Goal: Information Seeking & Learning: Learn about a topic

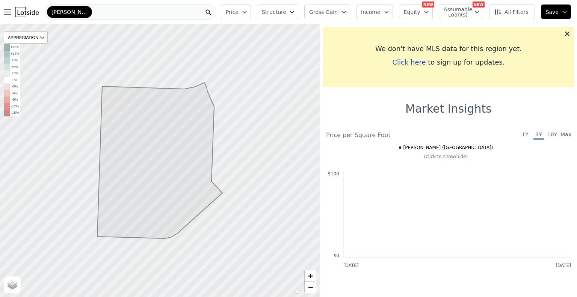
click at [119, 3] on nav "Open main menu [PERSON_NAME] ([GEOGRAPHIC_DATA])" at bounding box center [109, 12] width 218 height 24
click at [86, 12] on span "[PERSON_NAME] ([GEOGRAPHIC_DATA])" at bounding box center [69, 12] width 36 height 8
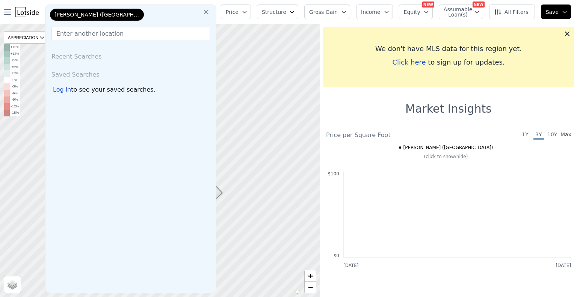
click at [210, 12] on icon at bounding box center [206, 12] width 8 height 8
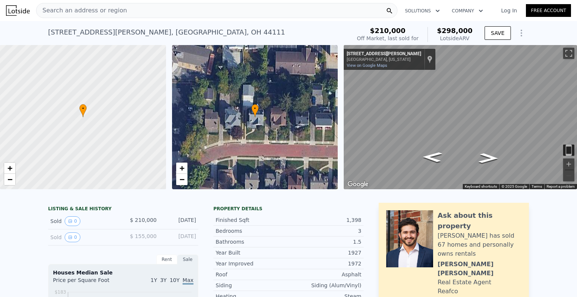
click at [523, 34] on icon "Show Options" at bounding box center [521, 33] width 9 height 9
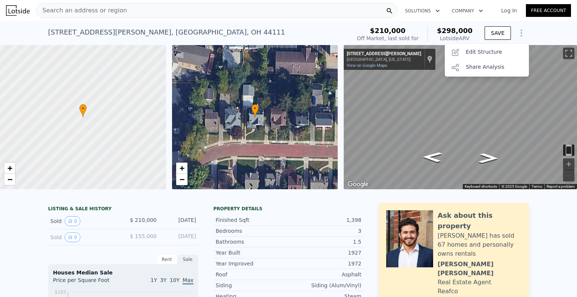
click at [523, 34] on icon "Show Options" at bounding box center [521, 33] width 9 height 9
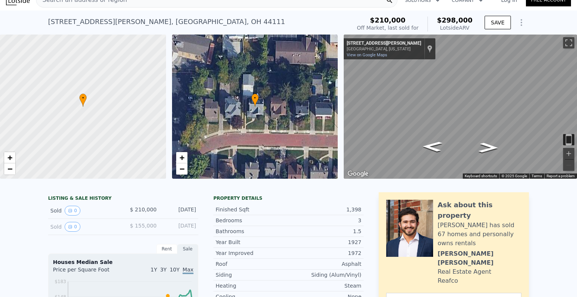
scroll to position [120, 0]
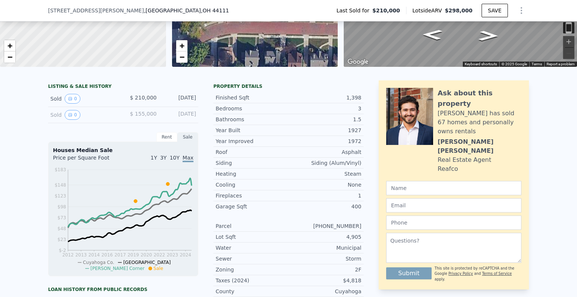
click at [80, 118] on div "Sold 0" at bounding box center [83, 115] width 67 height 10
click at [73, 114] on button "0" at bounding box center [73, 115] width 16 height 10
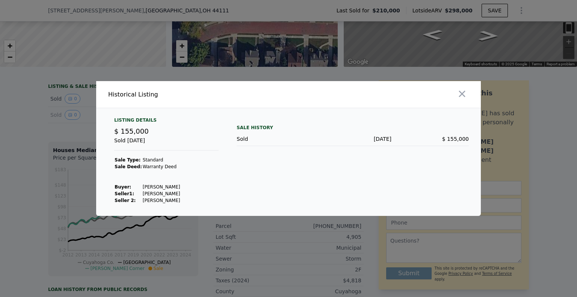
drag, startPoint x: 462, startPoint y: 93, endPoint x: 260, endPoint y: 98, distance: 202.2
click at [462, 93] on icon "button" at bounding box center [462, 94] width 6 height 6
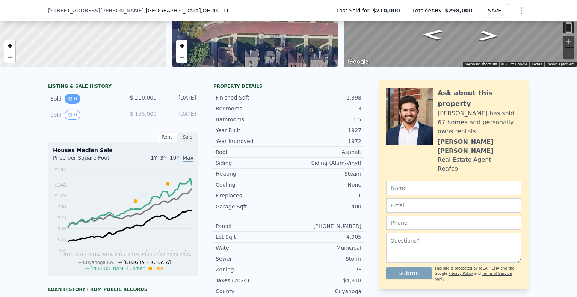
click at [71, 98] on icon "View historical data" at bounding box center [70, 99] width 5 height 5
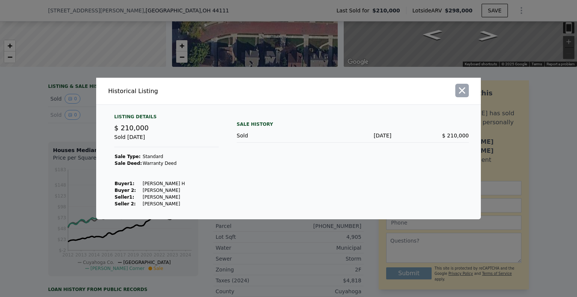
click at [458, 91] on icon "button" at bounding box center [462, 90] width 11 height 11
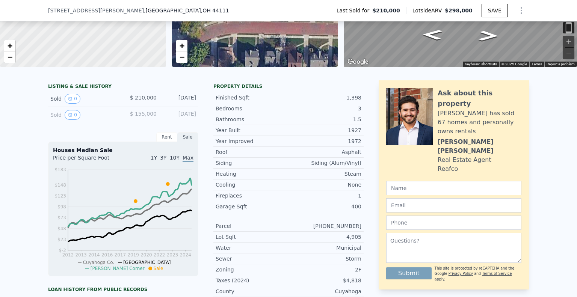
click at [13, 154] on div "LISTING & SALE HISTORY Sold 0 $ 210,000 Dec 11, 2022 Sold 0 $ 155,000 Jun 12, 2…" at bounding box center [288, 278] width 577 height 408
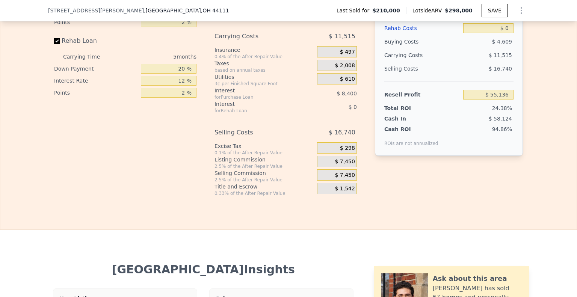
scroll to position [1403, 0]
